Goal: Task Accomplishment & Management: Use online tool/utility

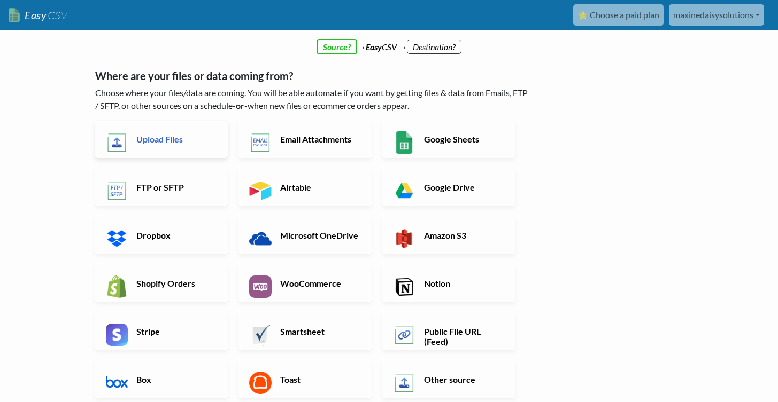
click at [161, 137] on h6 "Upload Files" at bounding box center [176, 139] width 84 height 10
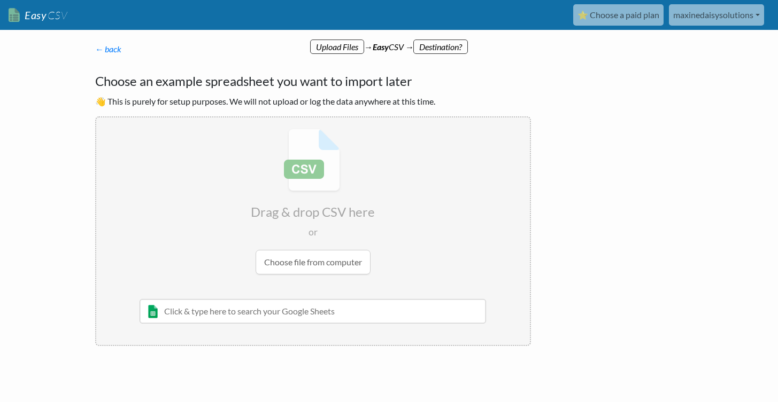
click at [297, 266] on input "file" at bounding box center [312, 202] width 433 height 168
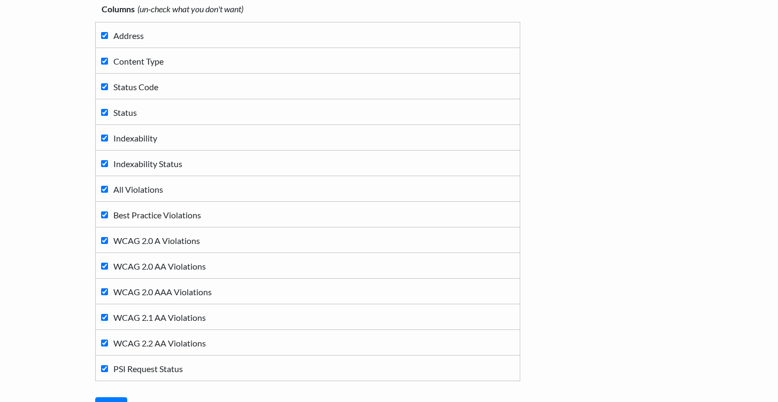
scroll to position [236, 0]
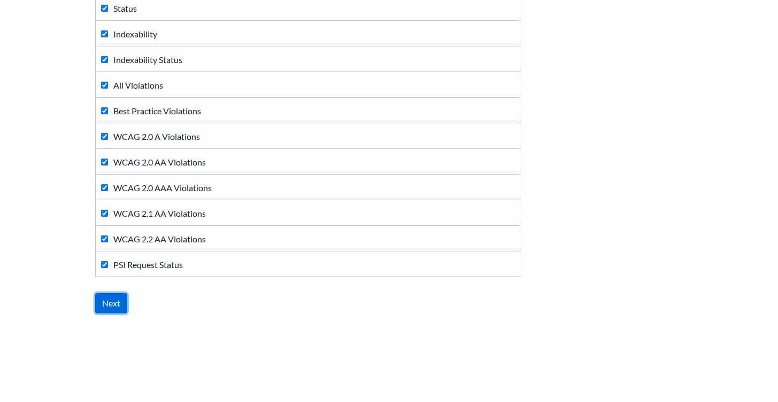
click at [115, 306] on input "Next" at bounding box center [111, 303] width 32 height 20
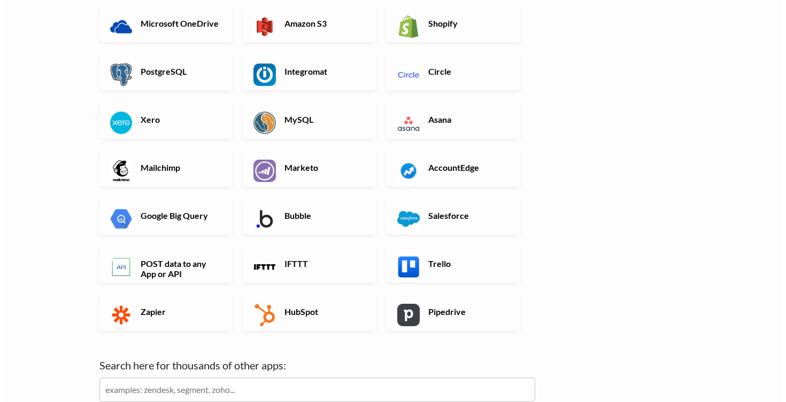
scroll to position [0, 0]
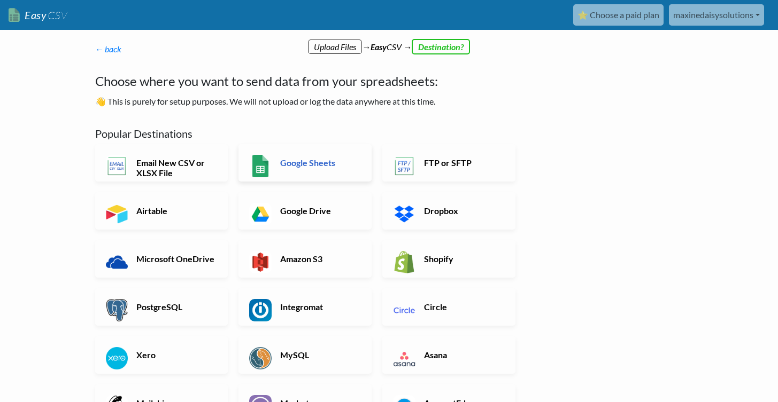
click at [285, 168] on link "Google Sheets" at bounding box center [304, 162] width 133 height 37
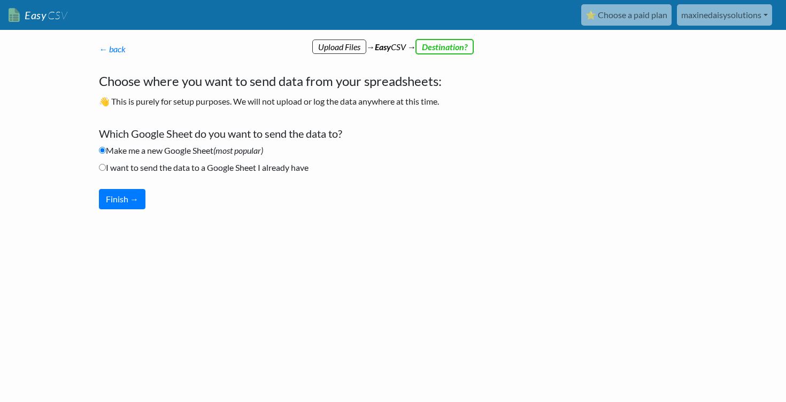
click at [199, 169] on label "I want to send the data to a Google Sheet I already have" at bounding box center [204, 167] width 210 height 13
click at [106, 169] on input "I want to send the data to a Google Sheet I already have" at bounding box center [102, 167] width 7 height 7
radio input "true"
click at [115, 201] on button "Finish →" at bounding box center [122, 199] width 46 height 20
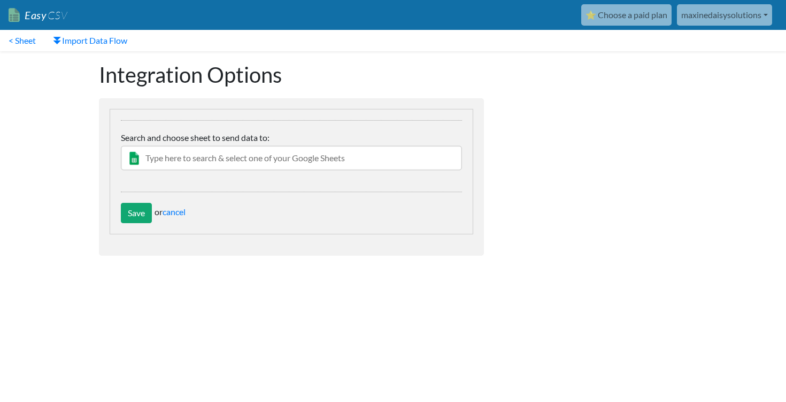
click at [266, 162] on input "text" at bounding box center [291, 158] width 341 height 25
paste input "https://docs.google.com/spreadsheets/d/1bJ3JdfMnhYRGNay5pavu8LJqU8ducWc4CfKEcF5…"
type input "https://docs.google.com/spreadsheets/d/1bJ3JdfMnhYRGNay5pavu8LJqU8ducWc4CfKEcF5…"
click at [137, 220] on input "Save" at bounding box center [136, 213] width 31 height 20
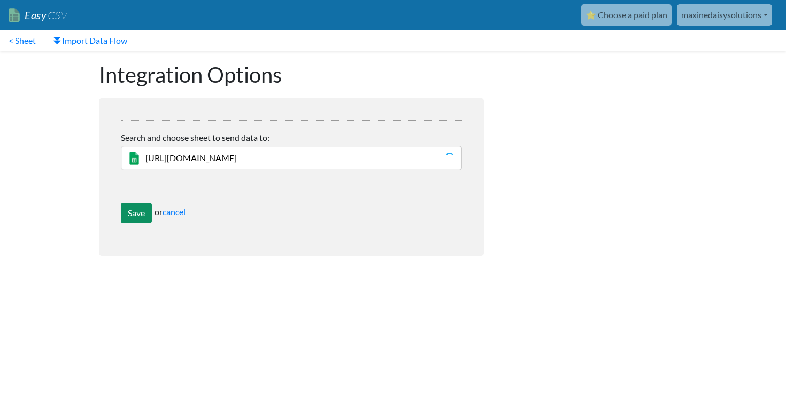
scroll to position [0, 0]
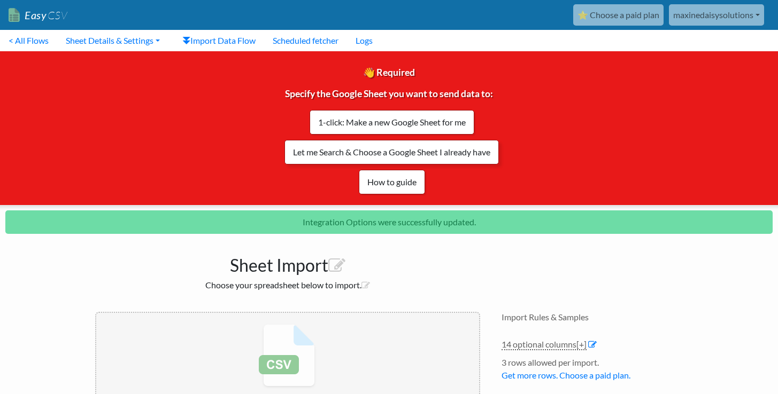
scroll to position [130, 0]
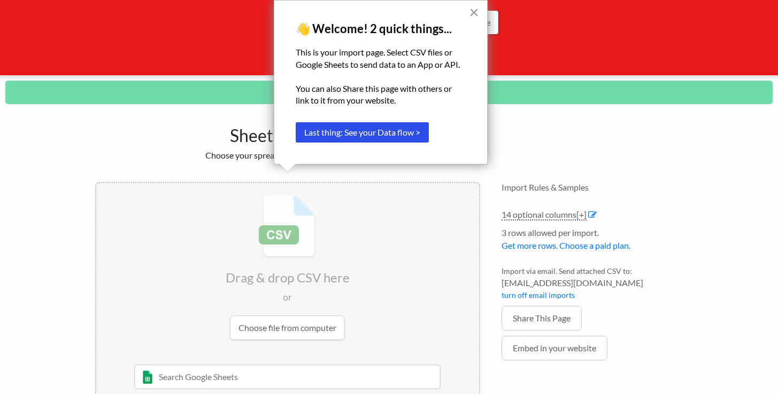
click at [475, 18] on button "×" at bounding box center [474, 12] width 10 height 17
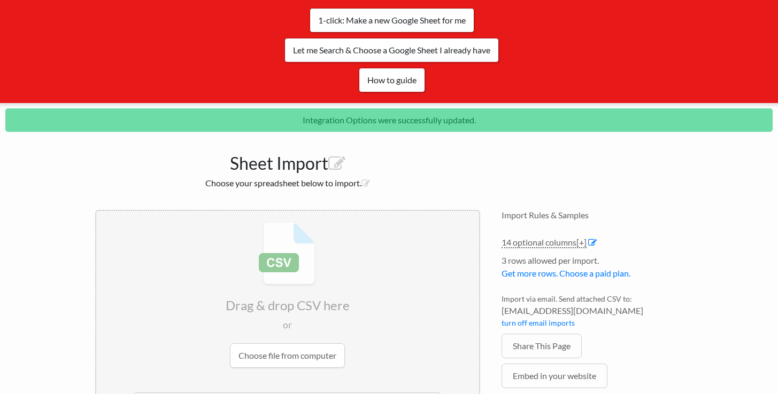
scroll to position [168, 0]
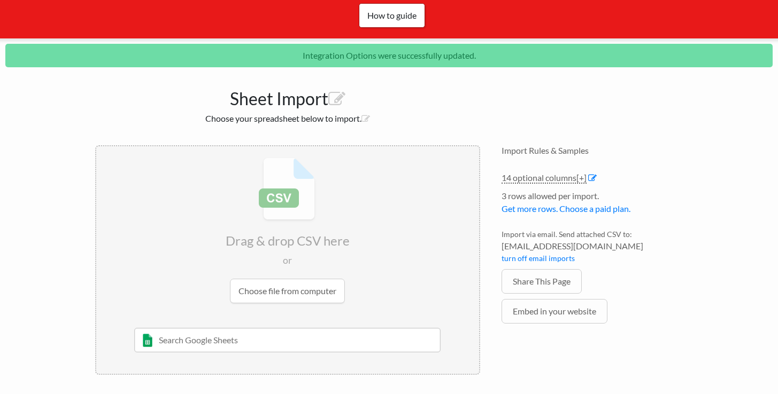
click at [265, 334] on input "text" at bounding box center [287, 340] width 306 height 25
paste input "https://docs.google.com/spreadsheets/d/1bJ3JdfMnhYRGNay5pavu8LJqU8ducWc4CfKEcF5…"
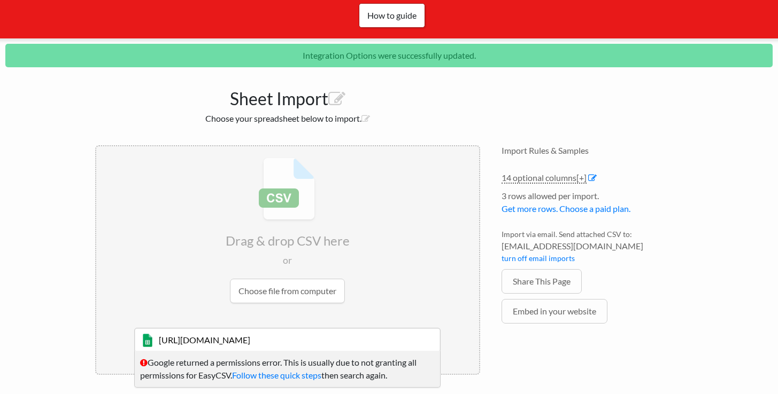
type input "https://docs.google.com/spreadsheets/d/1bJ3JdfMnhYRGNay5pavu8LJqU8ducWc4CfKEcF5…"
click at [294, 286] on input "file" at bounding box center [287, 230] width 383 height 168
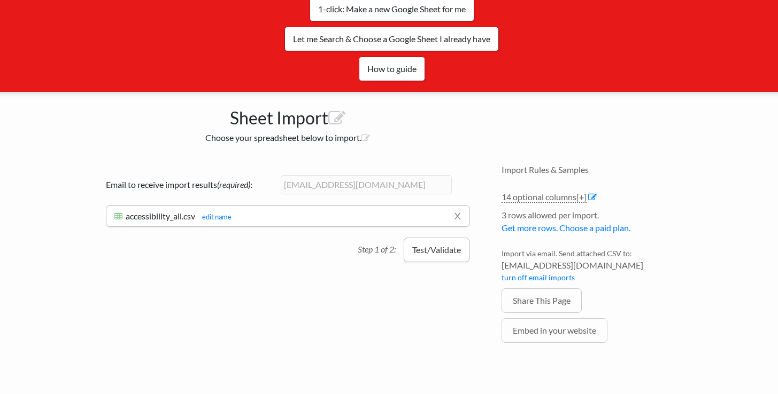
click at [425, 250] on button "Test/Validate" at bounding box center [437, 250] width 66 height 25
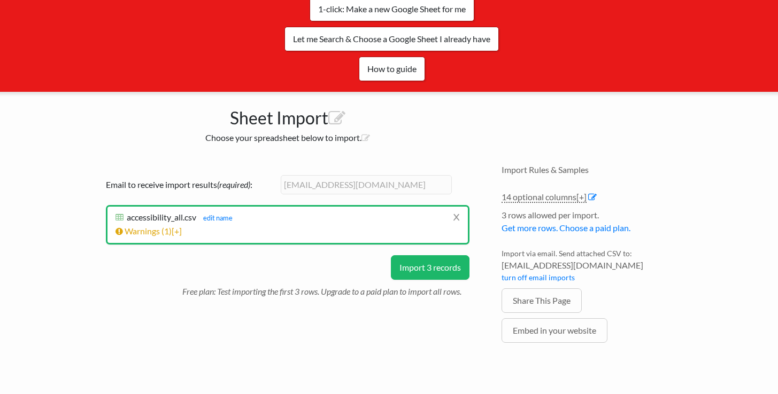
click at [418, 264] on button "Import 3 records" at bounding box center [430, 267] width 79 height 25
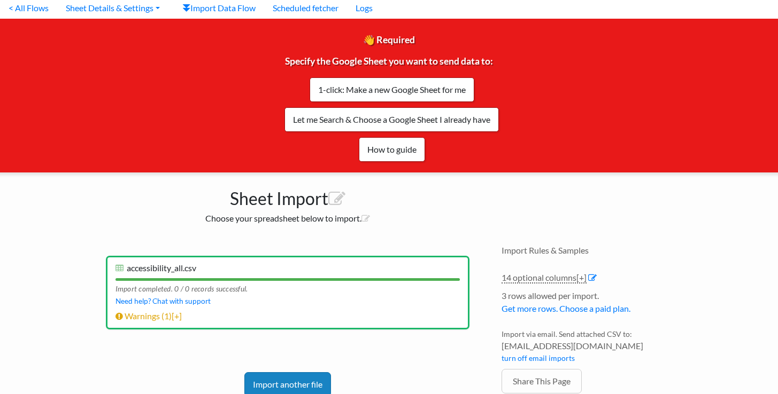
scroll to position [0, 0]
